Goal: Transaction & Acquisition: Download file/media

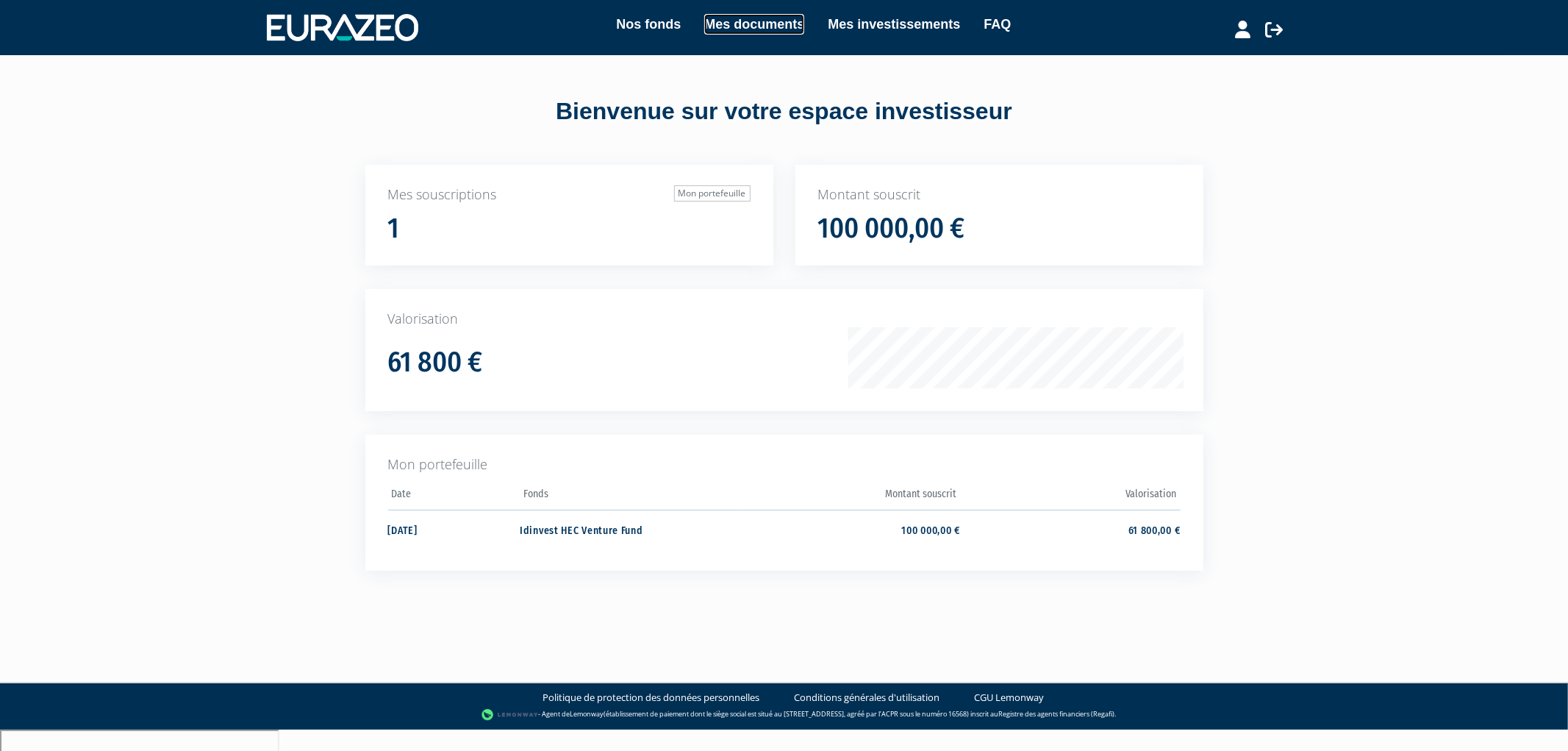
click at [758, 26] on link "Mes documents" at bounding box center [753, 25] width 100 height 21
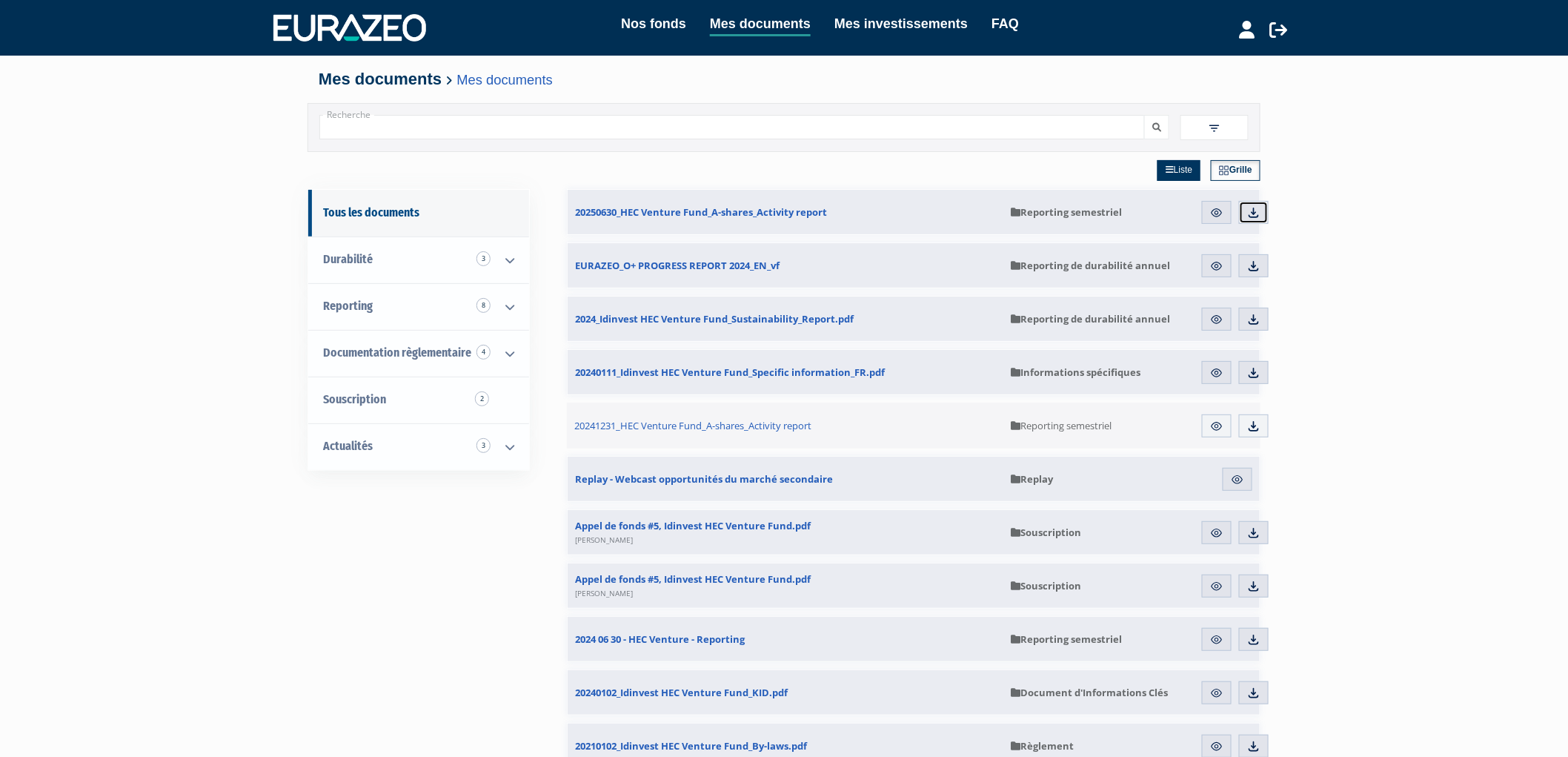
click at [1249, 216] on img at bounding box center [1254, 213] width 13 height 13
click at [1414, 447] on div "Nos fonds Mes documents Mes investissements FAQ Déconnexion Nos fonds Mes docum…" at bounding box center [784, 680] width 1568 height 1361
